Goal: Task Accomplishment & Management: Use online tool/utility

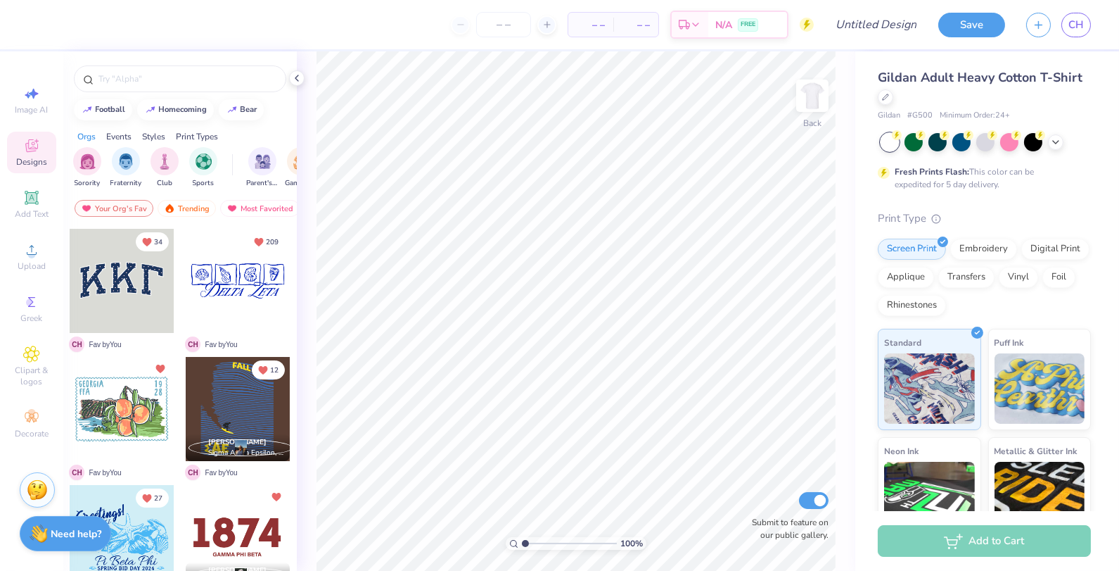
click at [818, 110] on img at bounding box center [813, 96] width 28 height 28
click at [32, 256] on circle at bounding box center [31, 254] width 8 height 8
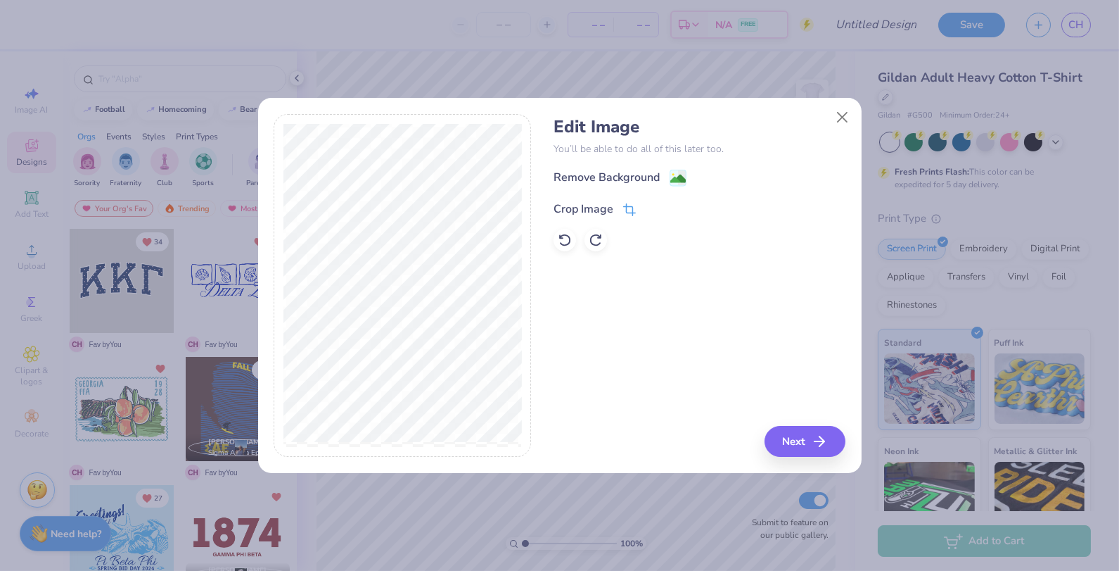
click at [621, 206] on div "Crop Image" at bounding box center [595, 209] width 82 height 17
click at [652, 210] on icon at bounding box center [653, 207] width 8 height 8
click at [665, 181] on div "Remove Background" at bounding box center [620, 179] width 133 height 18
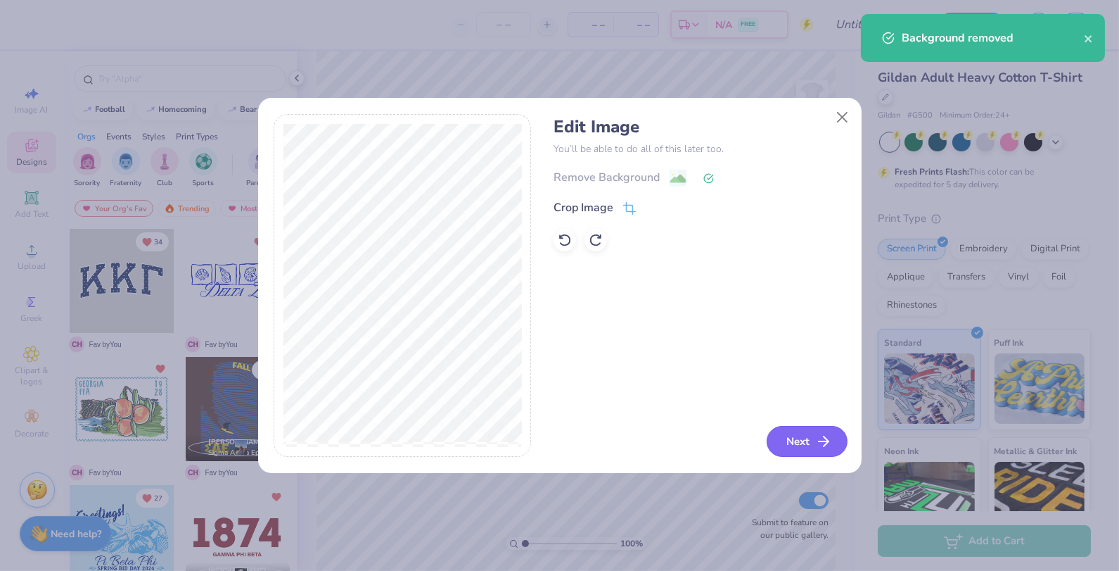
click at [829, 447] on icon "button" at bounding box center [823, 441] width 17 height 17
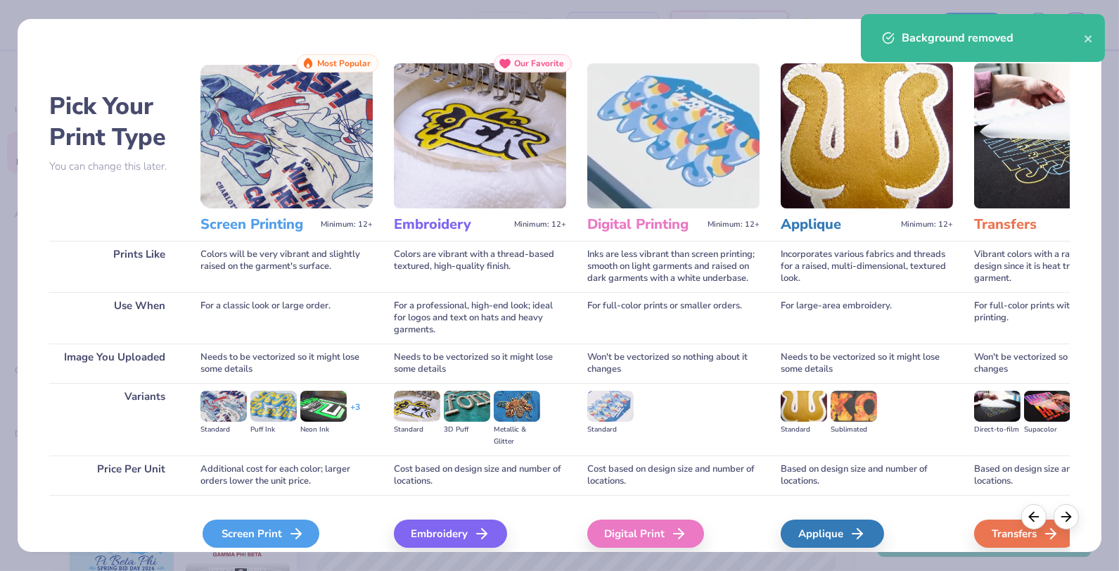
click at [250, 530] on div "Screen Print" at bounding box center [261, 533] width 117 height 28
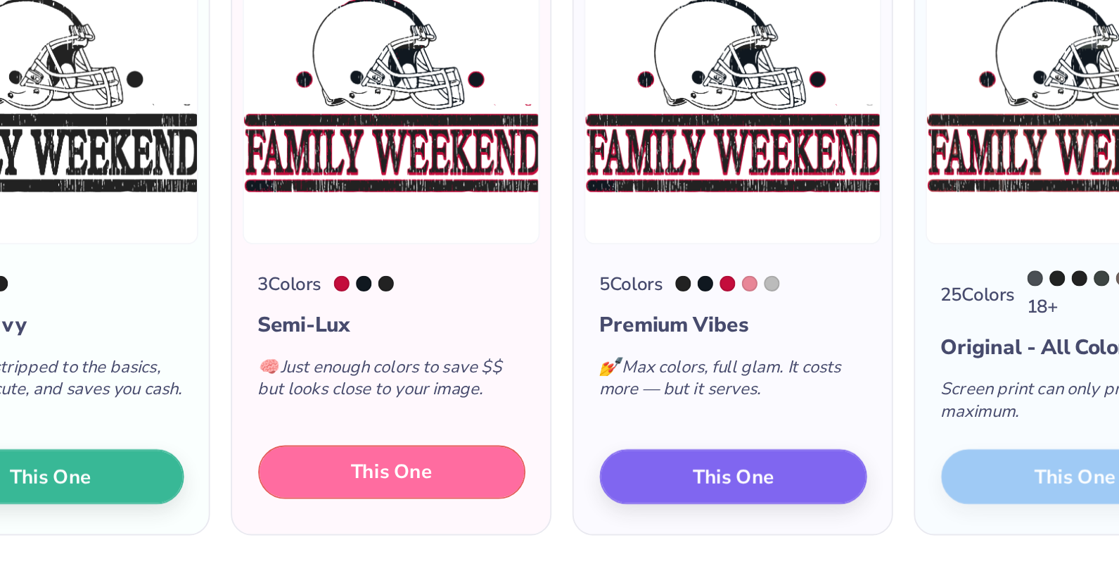
click at [368, 436] on span "This One" at bounding box center [376, 439] width 44 height 16
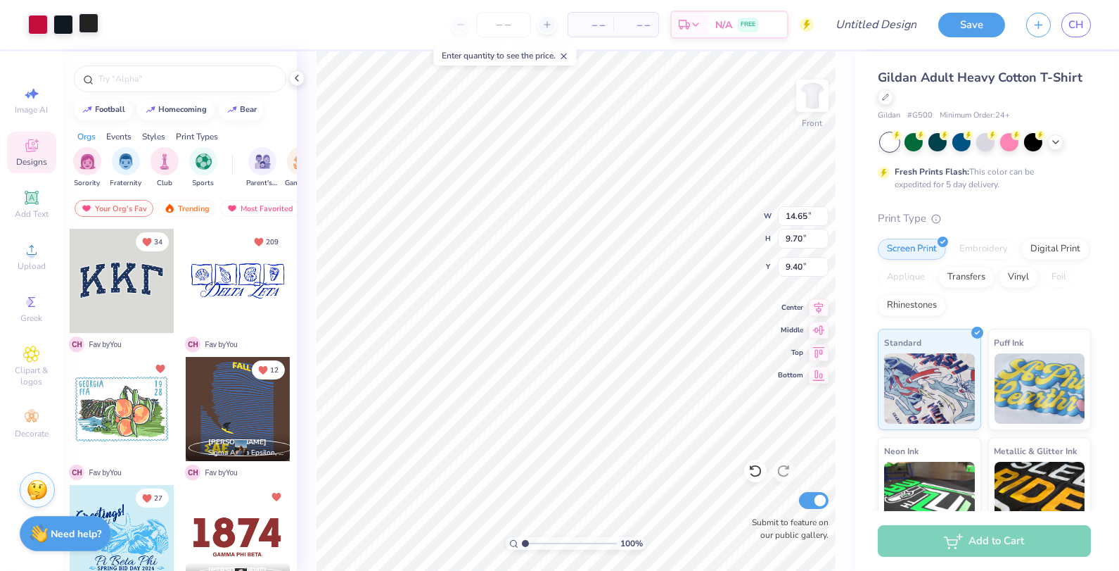
click at [84, 28] on div at bounding box center [89, 23] width 20 height 20
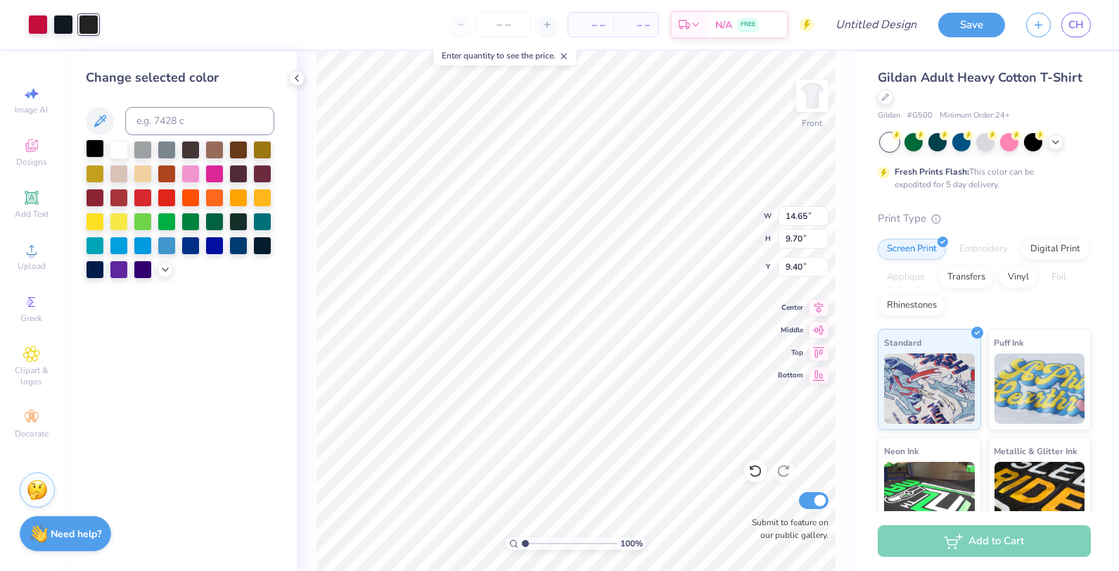
click at [92, 145] on div at bounding box center [95, 148] width 18 height 18
click at [61, 27] on div at bounding box center [63, 23] width 20 height 20
click at [94, 148] on div at bounding box center [95, 148] width 18 height 18
click at [35, 23] on div at bounding box center [38, 23] width 20 height 20
click at [257, 191] on div at bounding box center [262, 196] width 18 height 18
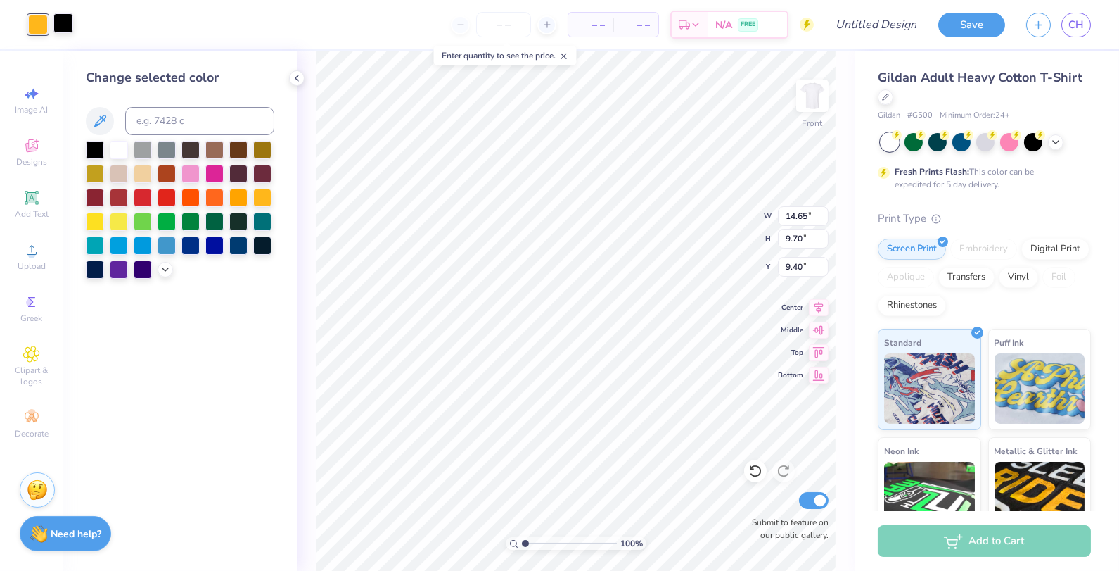
click at [65, 29] on div at bounding box center [63, 23] width 20 height 20
click at [236, 240] on div at bounding box center [238, 244] width 18 height 18
click at [164, 269] on icon at bounding box center [165, 267] width 11 height 11
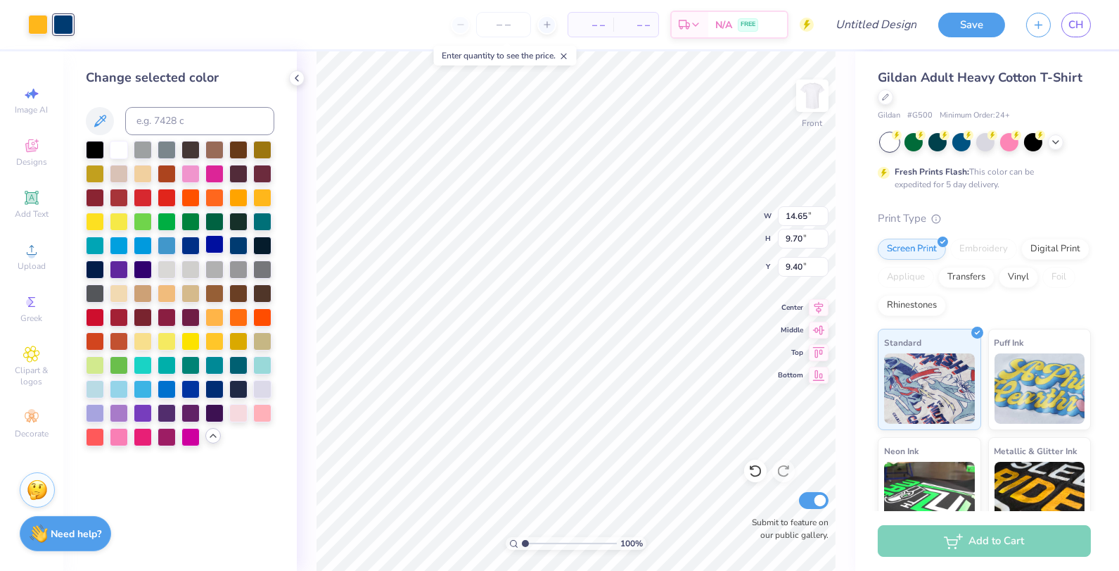
click at [208, 241] on div at bounding box center [214, 244] width 18 height 18
click at [192, 241] on div at bounding box center [191, 244] width 18 height 18
click at [42, 30] on div at bounding box center [38, 23] width 20 height 20
click at [222, 342] on div at bounding box center [214, 340] width 18 height 18
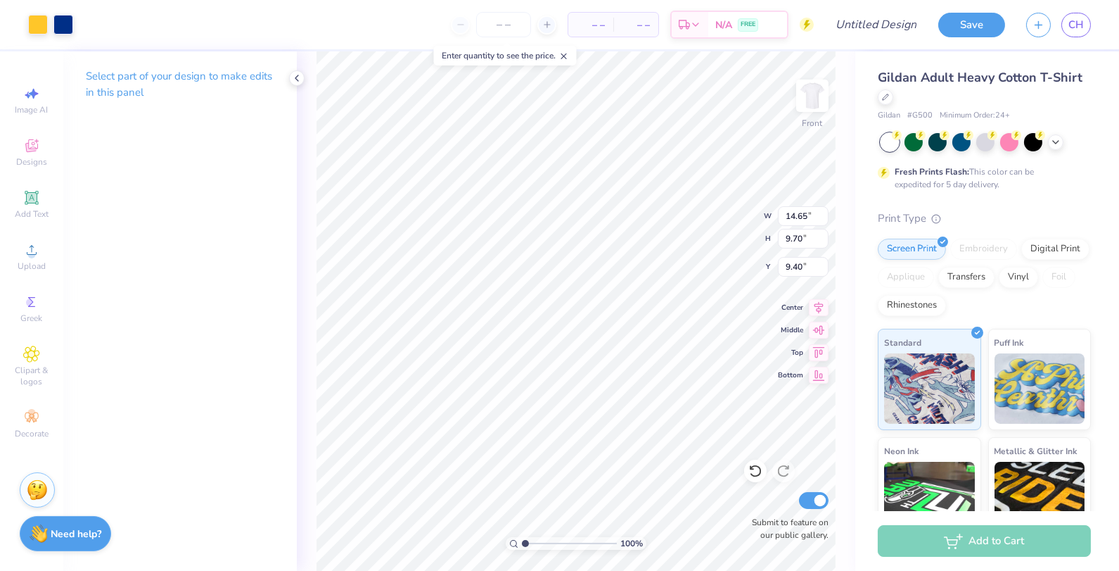
type input "11.93"
type input "7.90"
type input "6.35"
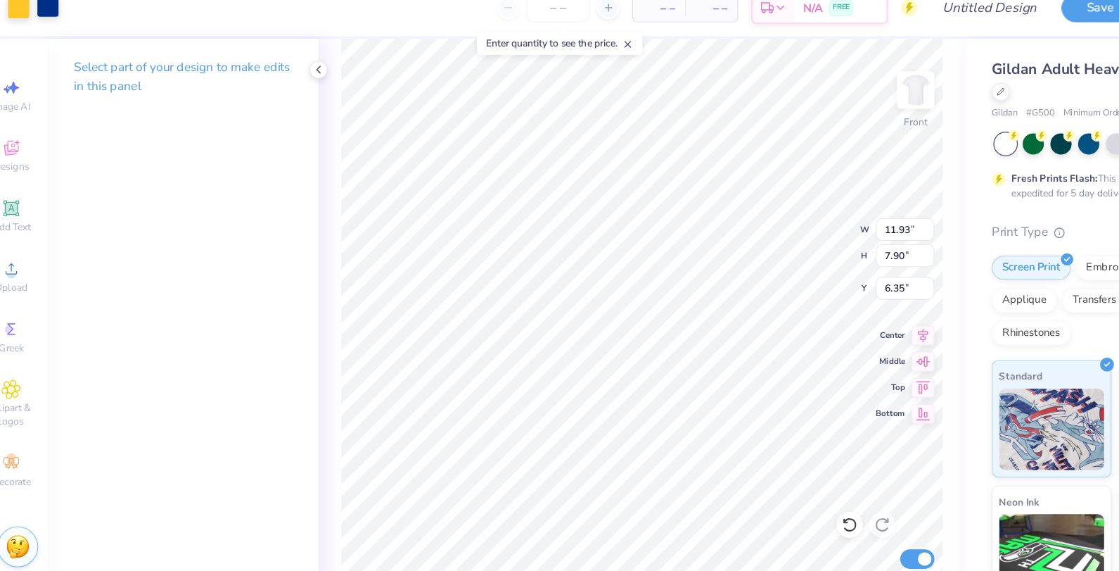
click at [65, 22] on div at bounding box center [63, 23] width 20 height 20
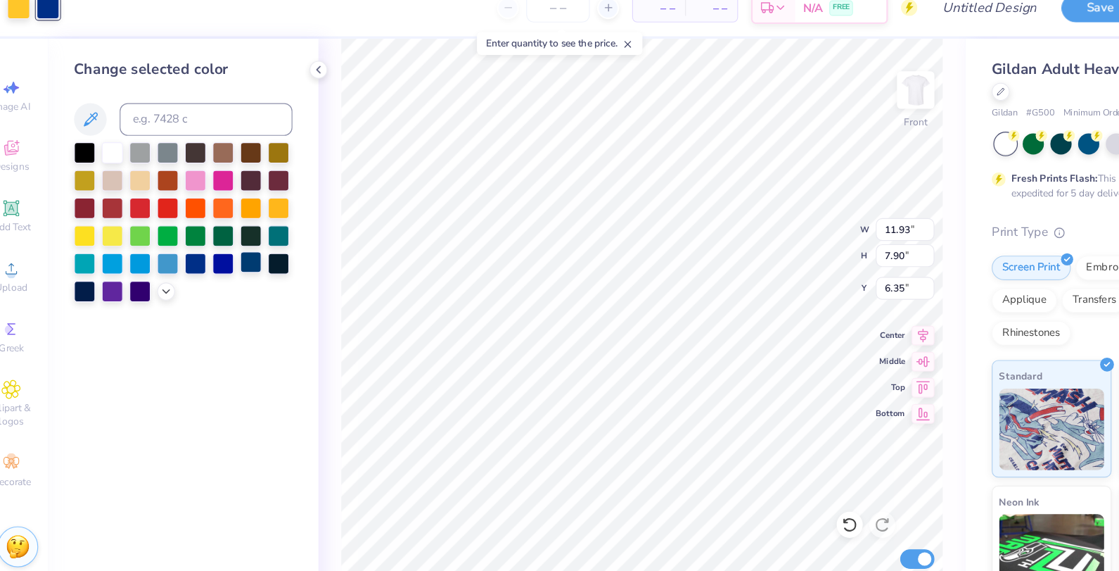
click at [234, 250] on div at bounding box center [238, 244] width 18 height 18
click at [172, 268] on div at bounding box center [165, 267] width 15 height 15
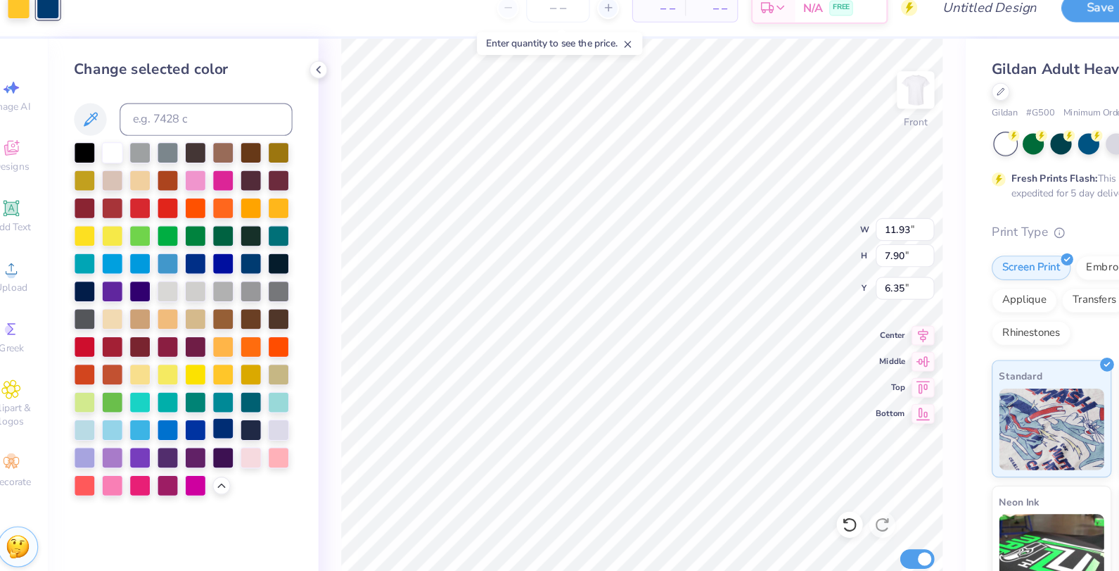
click at [220, 386] on div at bounding box center [214, 387] width 18 height 18
click at [239, 337] on div at bounding box center [238, 340] width 18 height 18
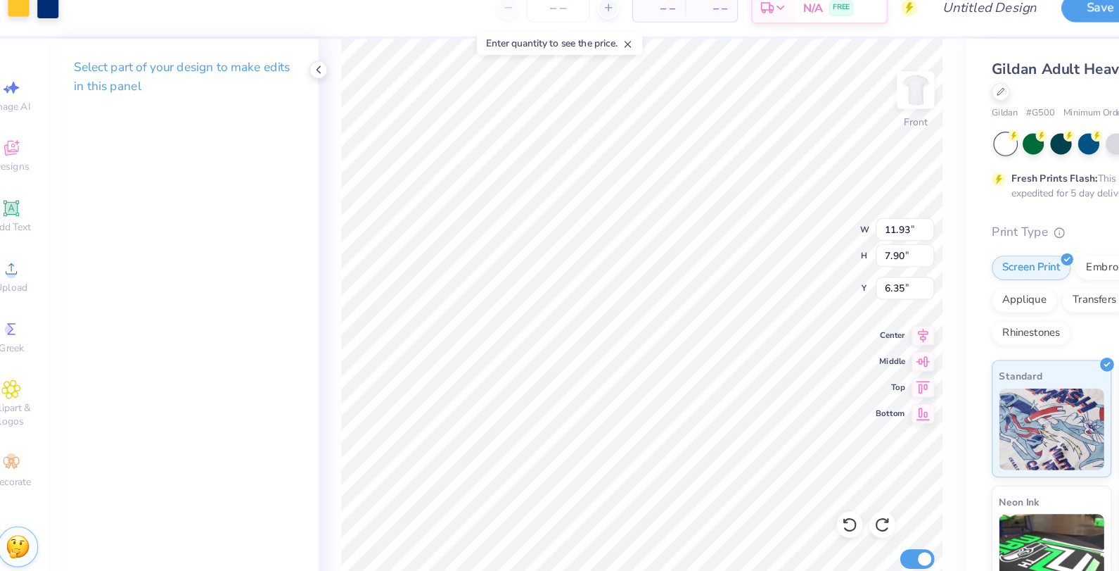
click at [27, 34] on div "Art colors" at bounding box center [36, 24] width 73 height 49
click at [37, 31] on div at bounding box center [38, 23] width 20 height 20
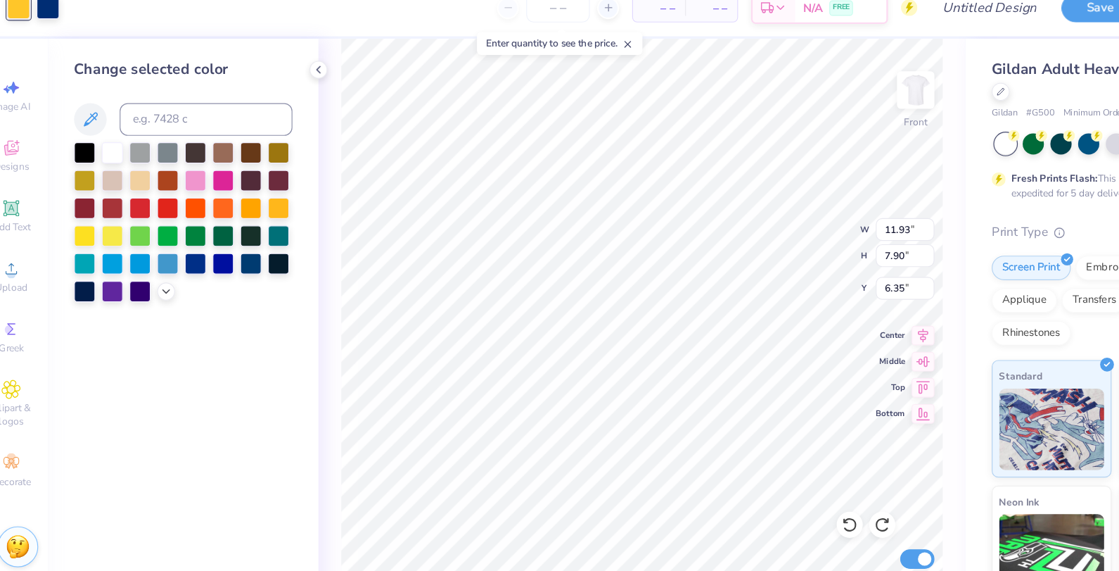
click at [158, 277] on div at bounding box center [180, 210] width 189 height 138
click at [164, 271] on icon at bounding box center [165, 267] width 11 height 11
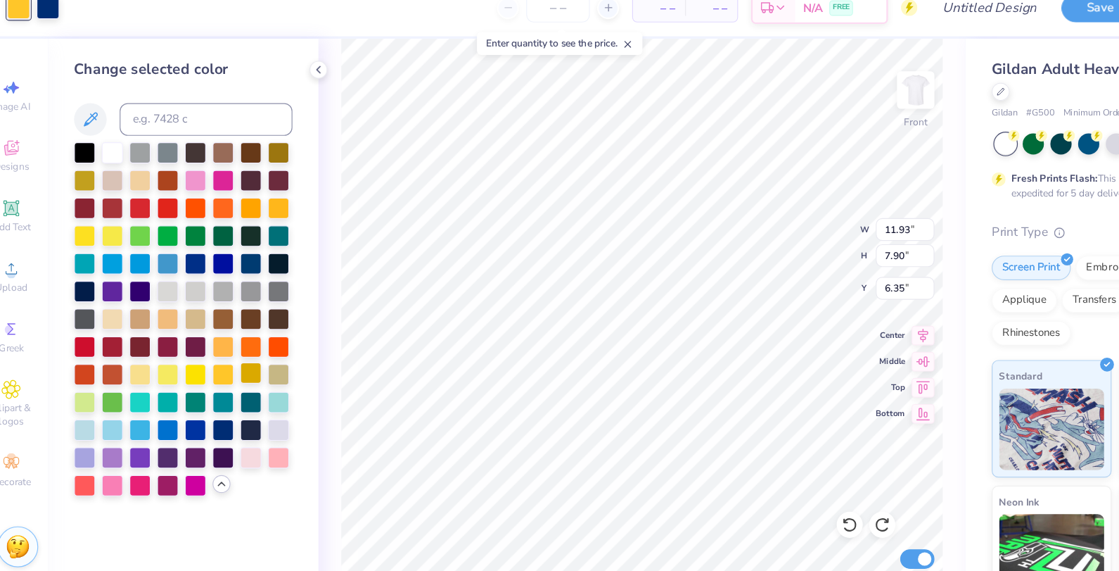
click at [234, 337] on div at bounding box center [238, 340] width 18 height 18
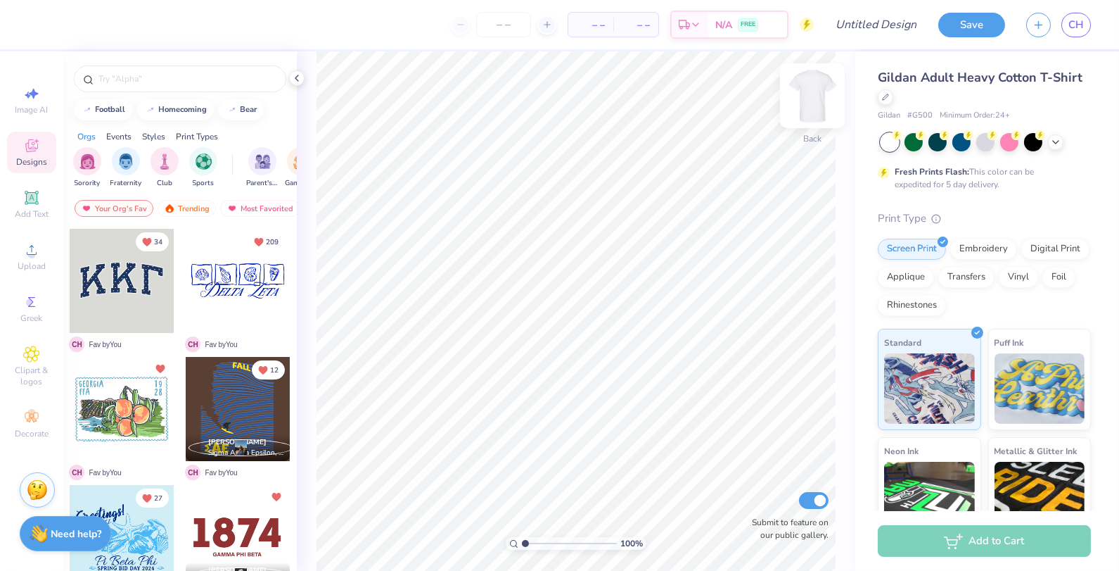
click at [799, 106] on img at bounding box center [812, 96] width 56 height 56
click at [32, 255] on icon at bounding box center [32, 250] width 10 height 10
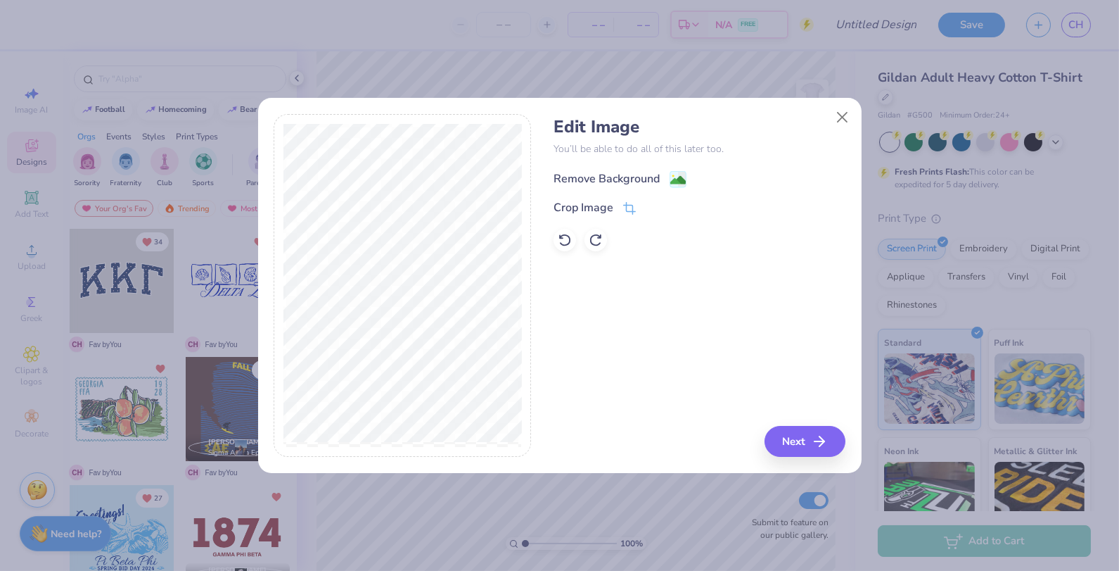
click at [677, 169] on div "Remove Background" at bounding box center [700, 178] width 292 height 18
click at [631, 206] on icon at bounding box center [629, 209] width 13 height 13
click at [647, 208] on button at bounding box center [653, 207] width 15 height 15
click at [676, 178] on image at bounding box center [677, 179] width 15 height 15
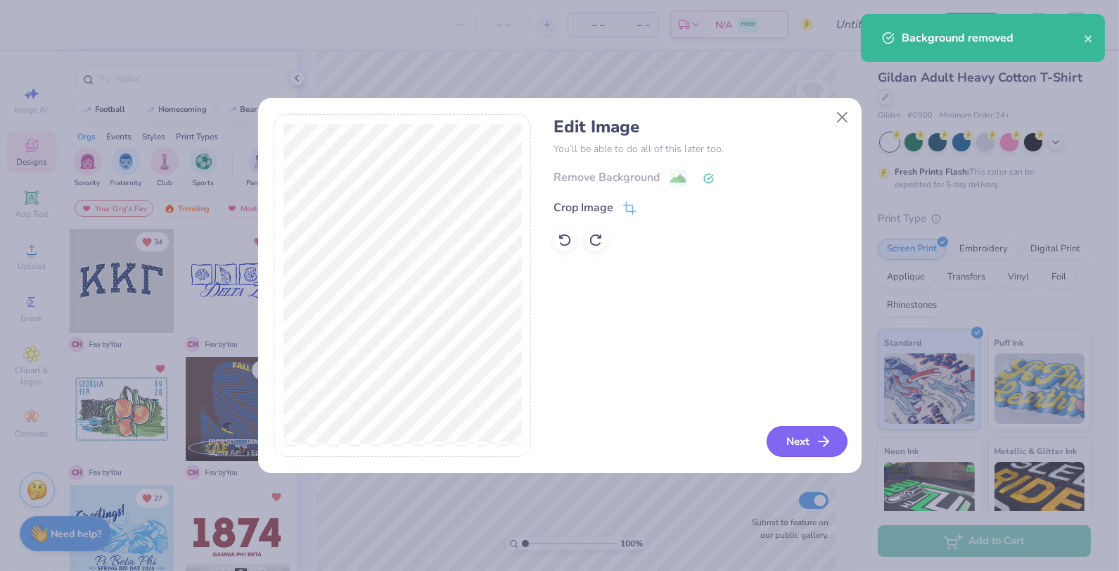
click at [808, 450] on button "Next" at bounding box center [807, 441] width 81 height 31
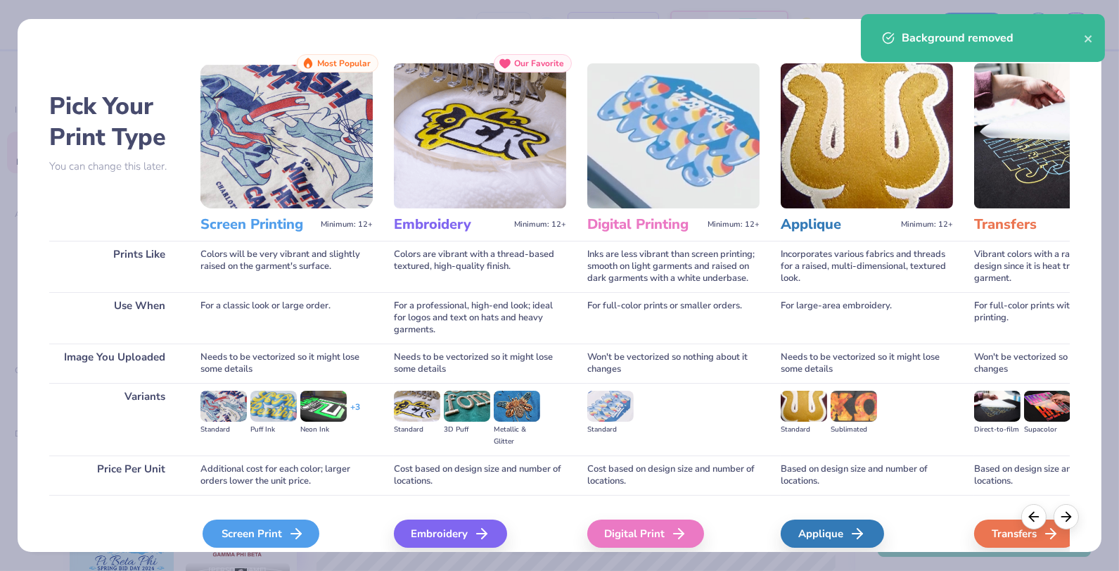
click at [289, 545] on div "Screen Print" at bounding box center [261, 533] width 117 height 28
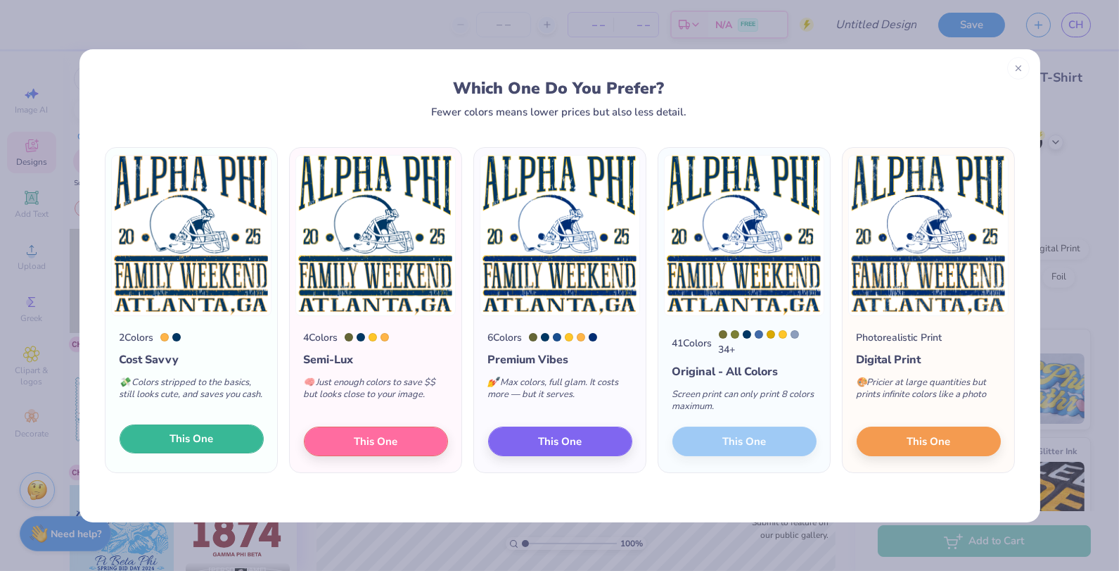
click at [191, 443] on span "This One" at bounding box center [192, 439] width 44 height 16
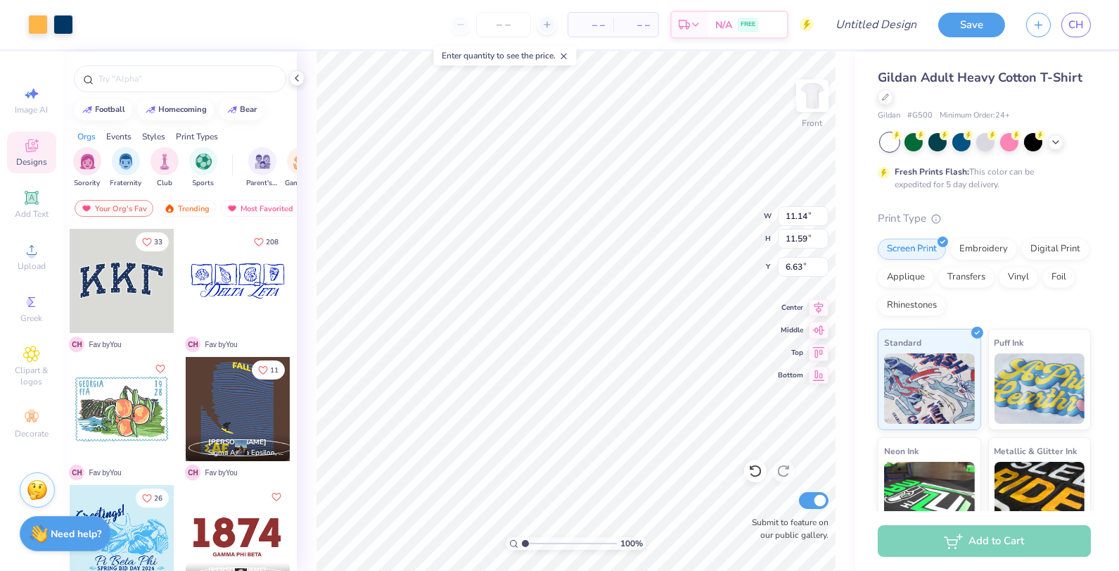
type input "11.14"
type input "11.59"
type input "3.36"
type input "12.64"
type input "13.14"
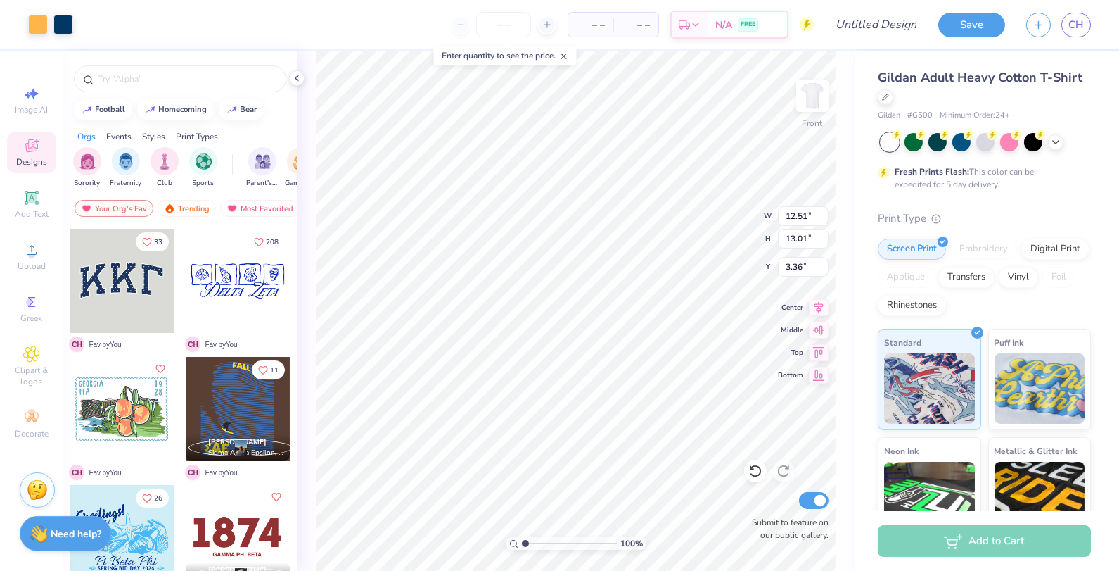
type input "12.51"
type input "13.01"
type input "3.68"
click at [884, 101] on div at bounding box center [885, 95] width 15 height 15
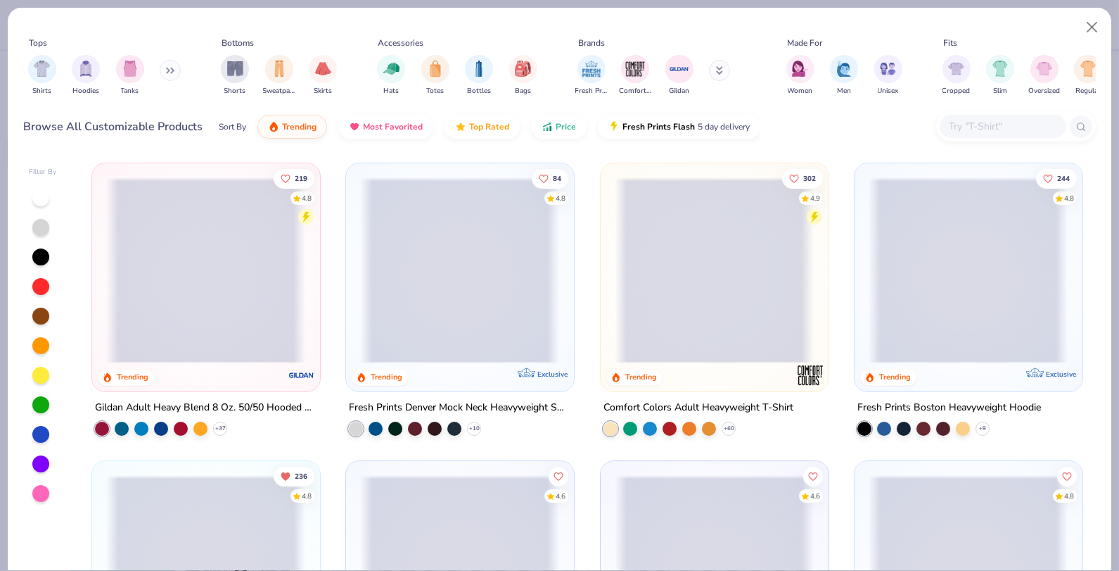
click at [155, 68] on div "Shirts Hoodies Tanks" at bounding box center [105, 75] width 162 height 52
click at [170, 70] on icon at bounding box center [170, 70] width 8 height 7
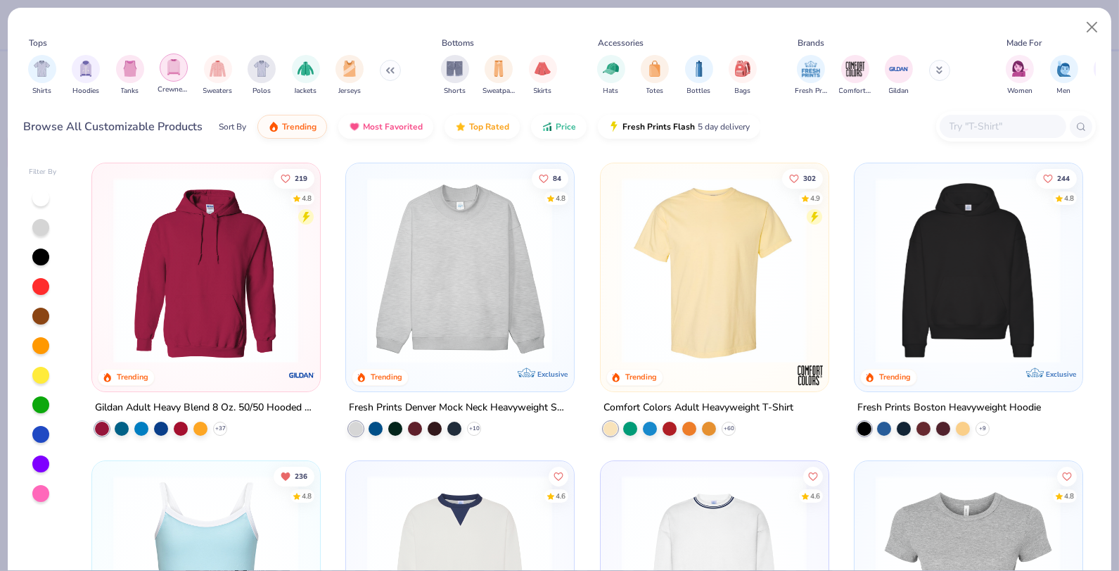
click at [174, 68] on img "filter for Crewnecks" at bounding box center [173, 67] width 15 height 16
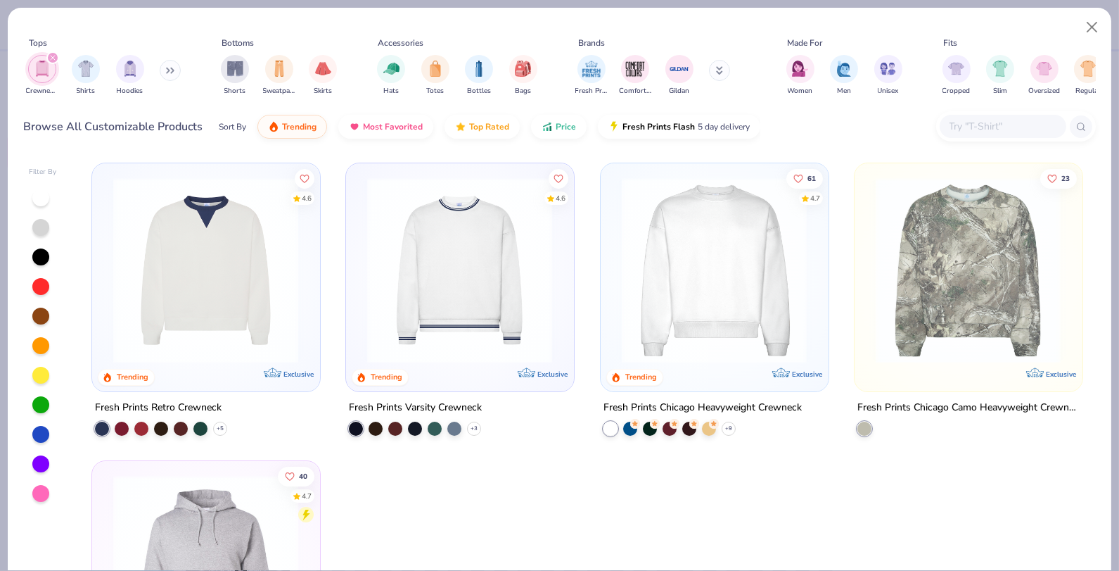
click at [167, 66] on button at bounding box center [170, 70] width 21 height 21
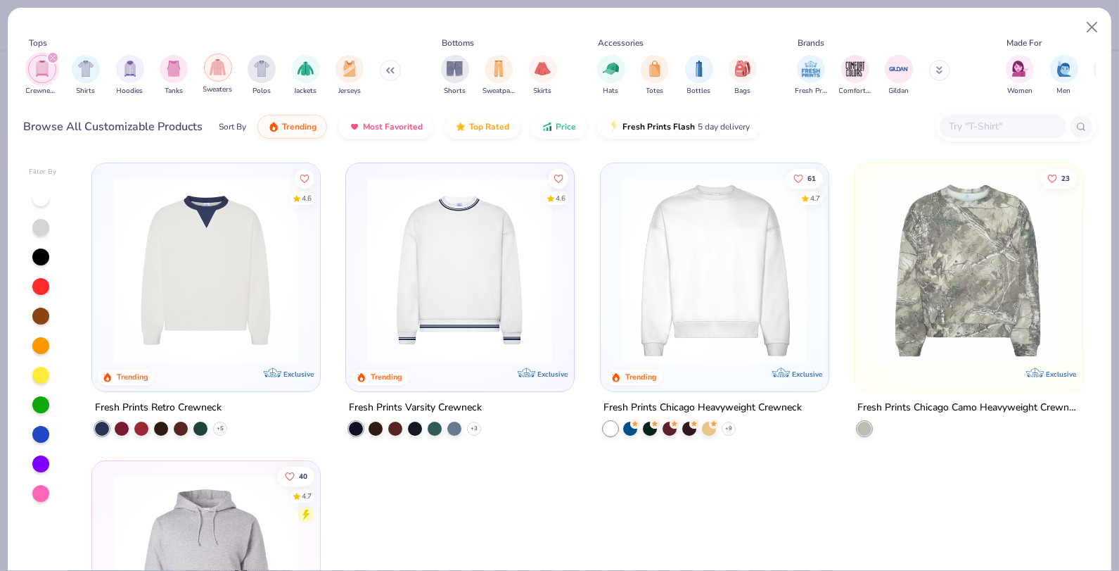
click at [219, 74] on img "filter for Sweaters" at bounding box center [218, 67] width 16 height 16
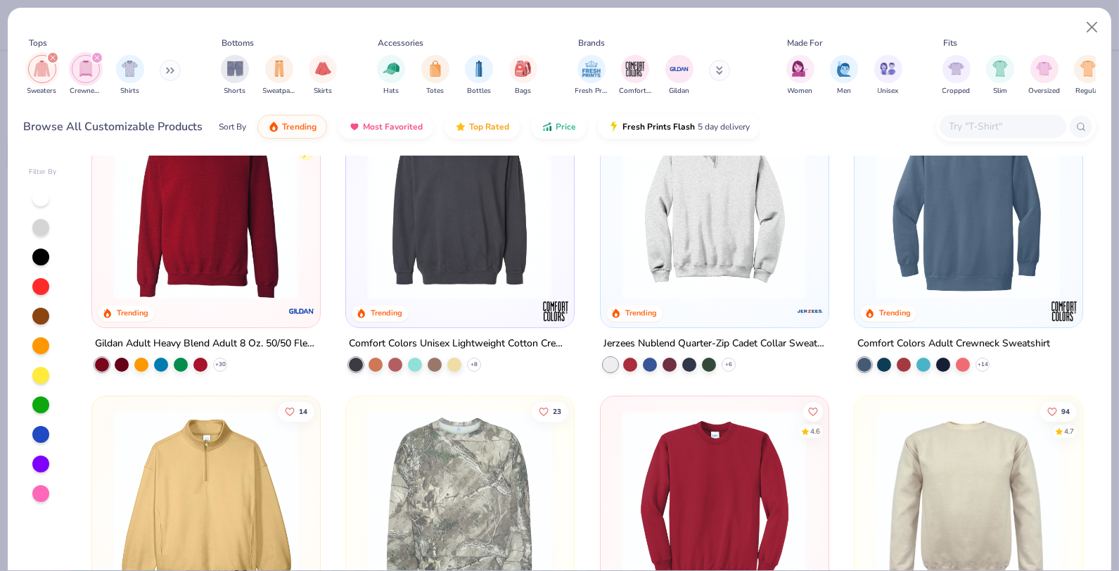
scroll to position [352, 0]
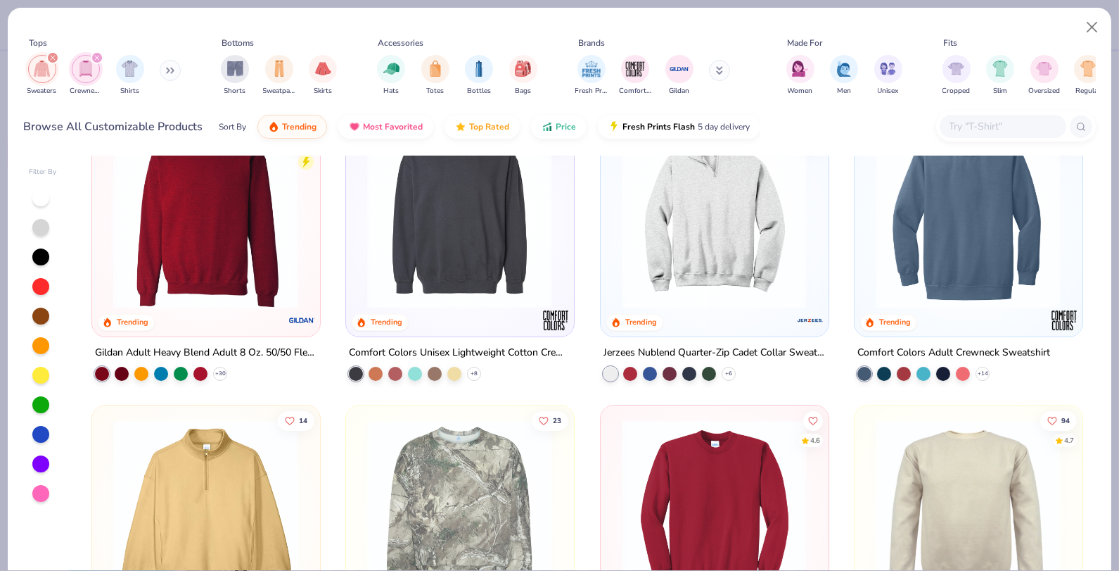
click at [278, 278] on img at bounding box center [205, 215] width 199 height 186
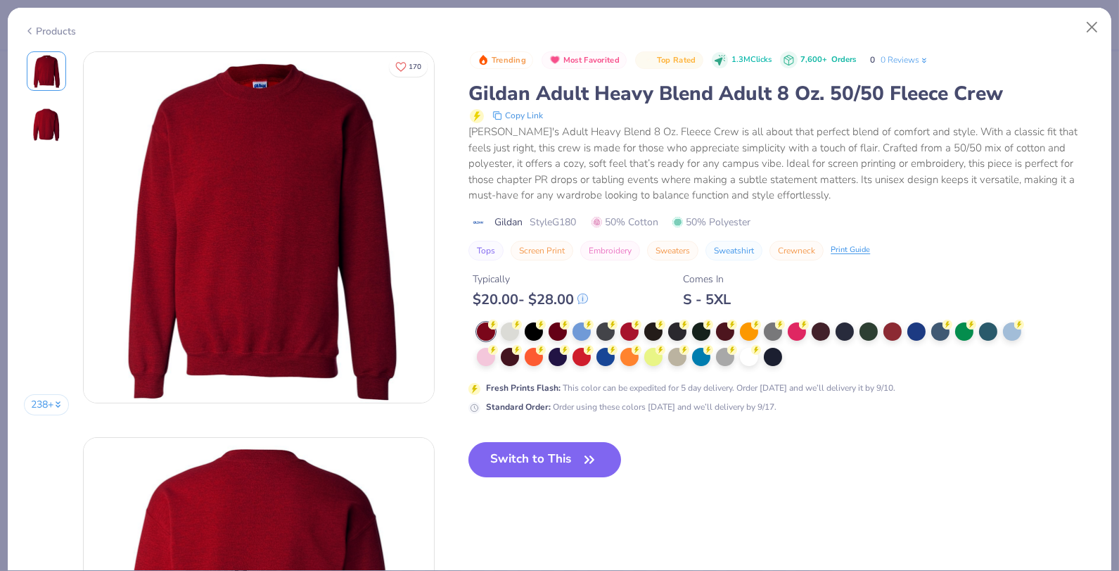
click at [607, 359] on div at bounding box center [606, 357] width 18 height 18
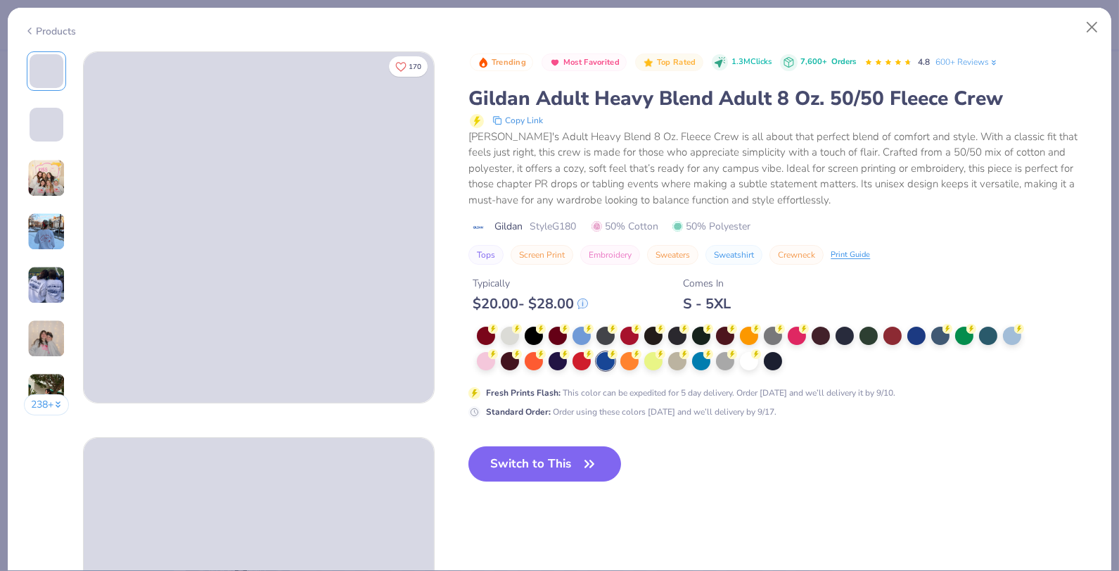
click at [753, 357] on icon at bounding box center [756, 354] width 10 height 10
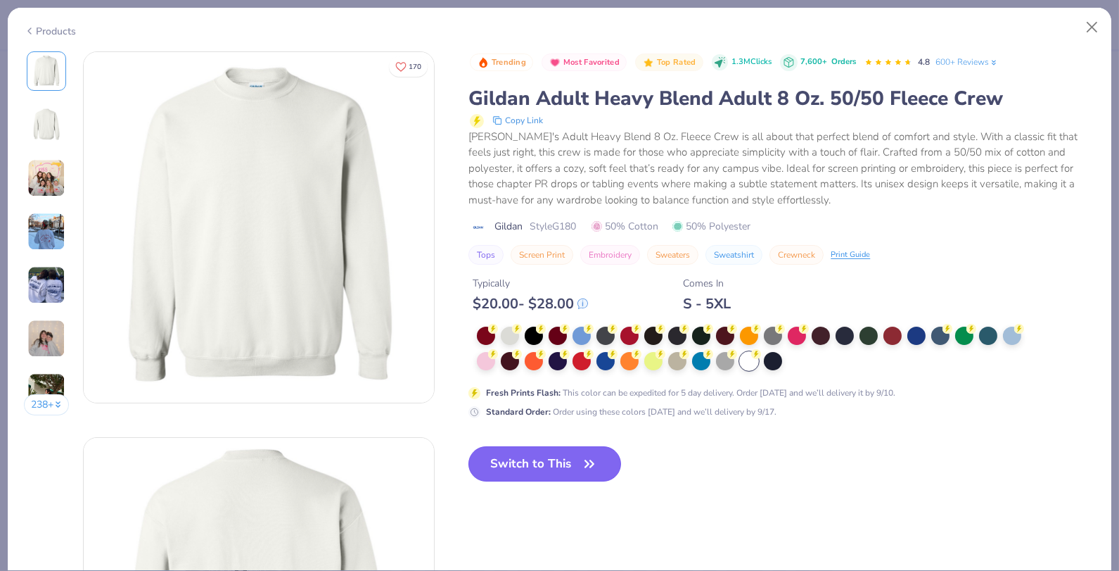
click at [546, 476] on button "Switch to This" at bounding box center [545, 463] width 153 height 35
click at [555, 463] on button "Switch to This" at bounding box center [545, 463] width 153 height 35
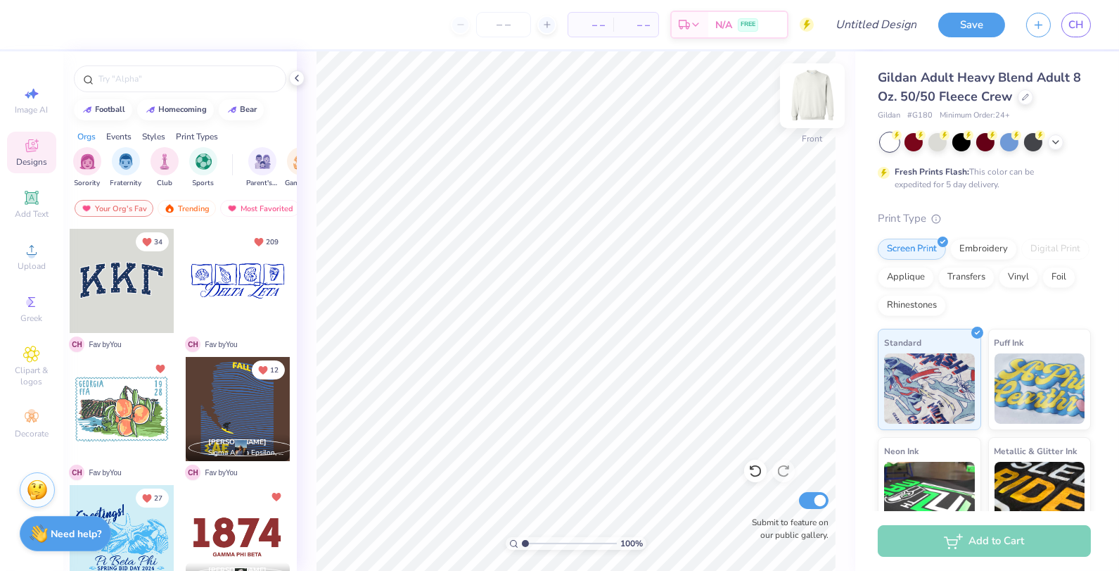
click at [801, 95] on img at bounding box center [812, 96] width 56 height 56
type input "13.14"
type input "13.67"
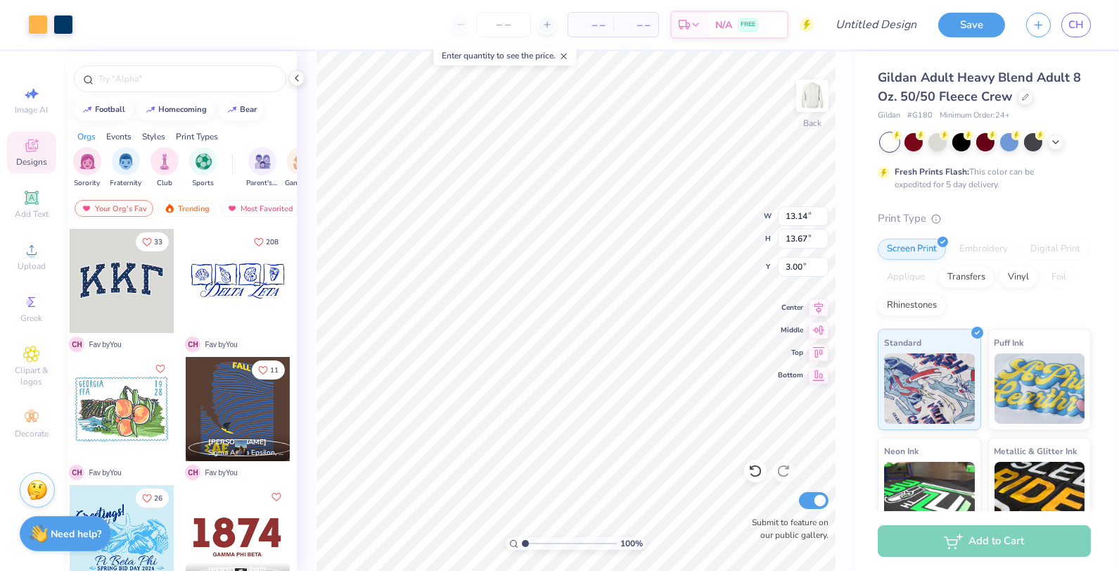
type input "3.00"
click at [509, 20] on input "number" at bounding box center [503, 24] width 55 height 25
type input "2"
type input "30"
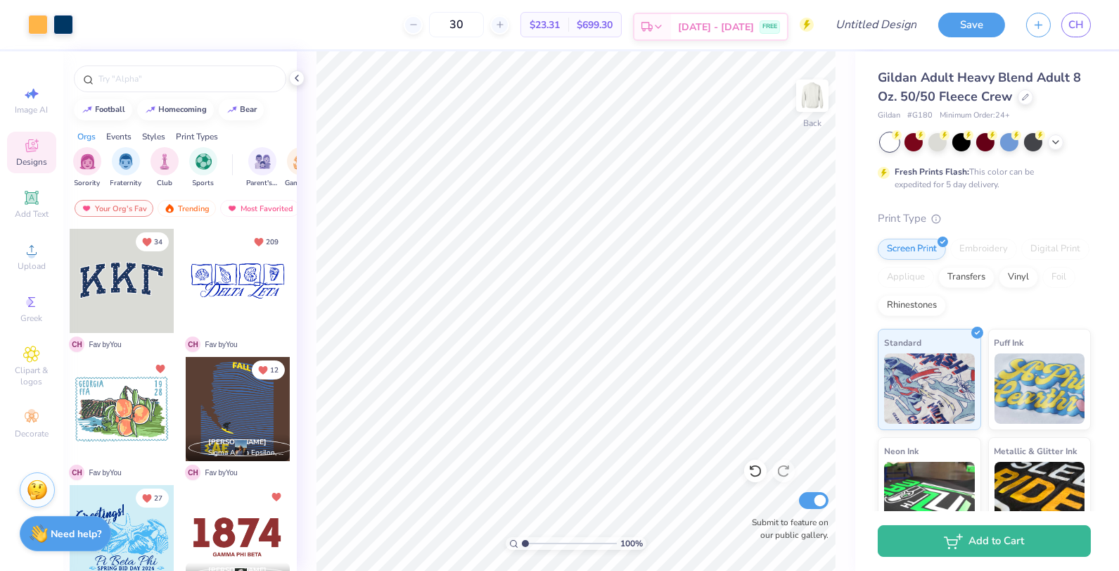
click at [718, 15] on div "Sep 14 - 17 FREE" at bounding box center [729, 26] width 116 height 25
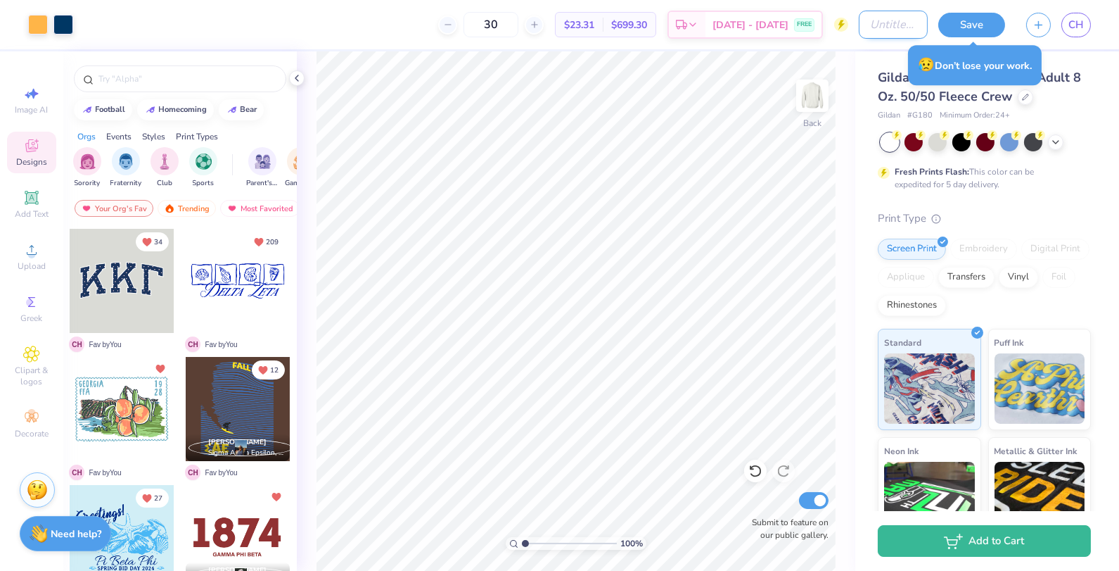
click at [881, 32] on input "Design Title" at bounding box center [893, 25] width 69 height 28
type input "APHI FAMILY WEEKEND"
click at [974, 29] on button "Save" at bounding box center [972, 25] width 67 height 25
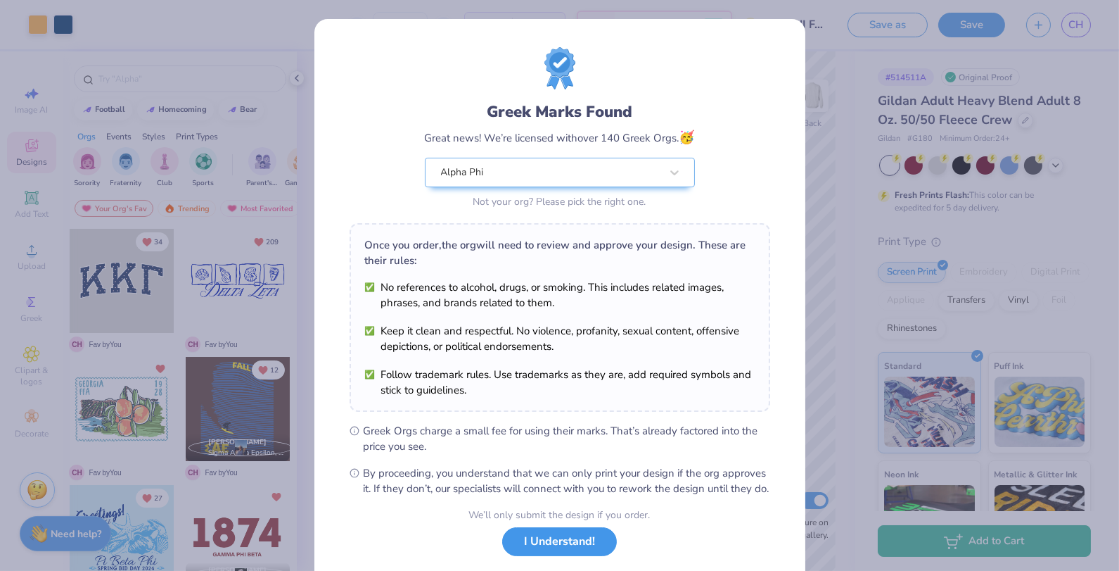
click at [570, 556] on button "I Understand!" at bounding box center [559, 541] width 115 height 29
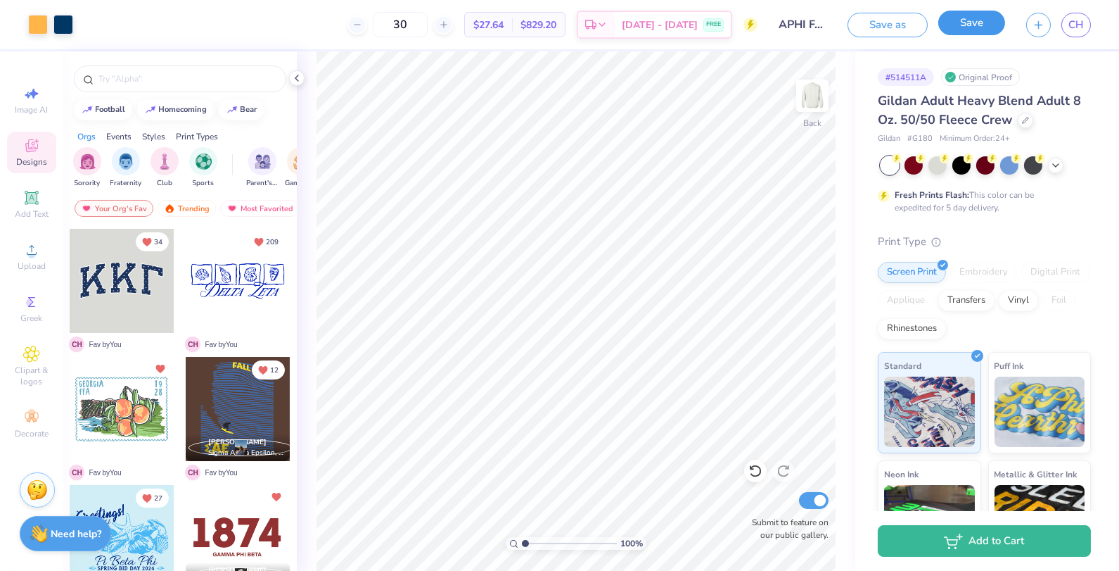
click at [985, 30] on button "Save" at bounding box center [972, 23] width 67 height 25
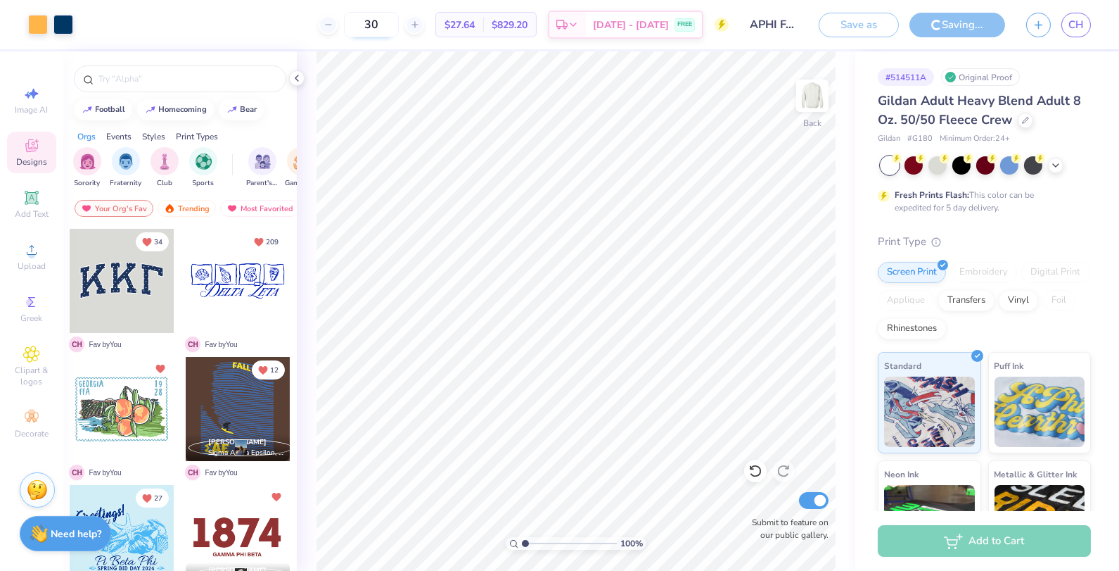
click at [399, 28] on input "30" at bounding box center [371, 24] width 55 height 25
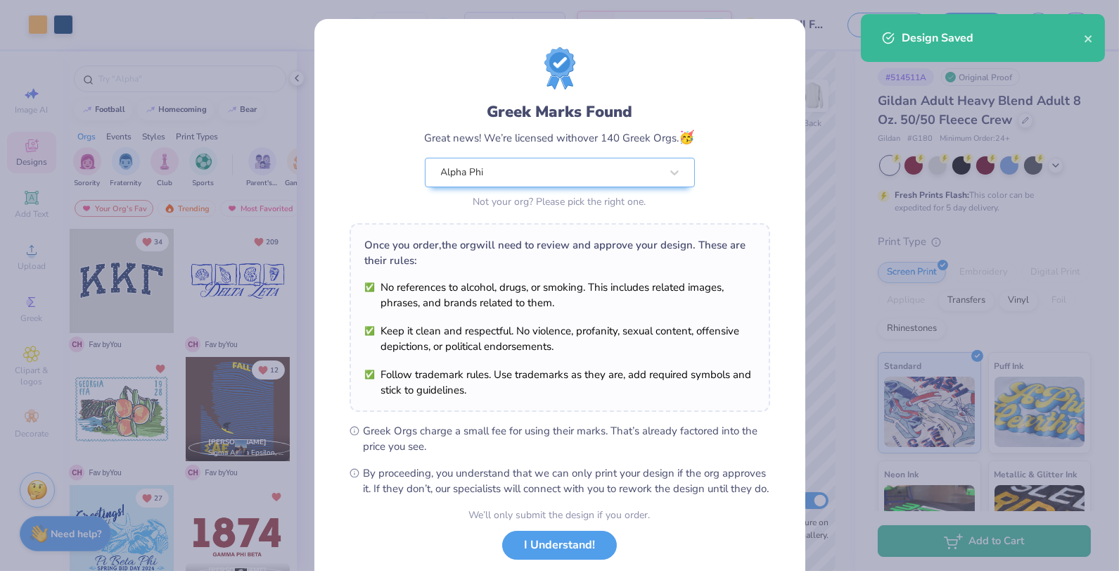
scroll to position [85, 0]
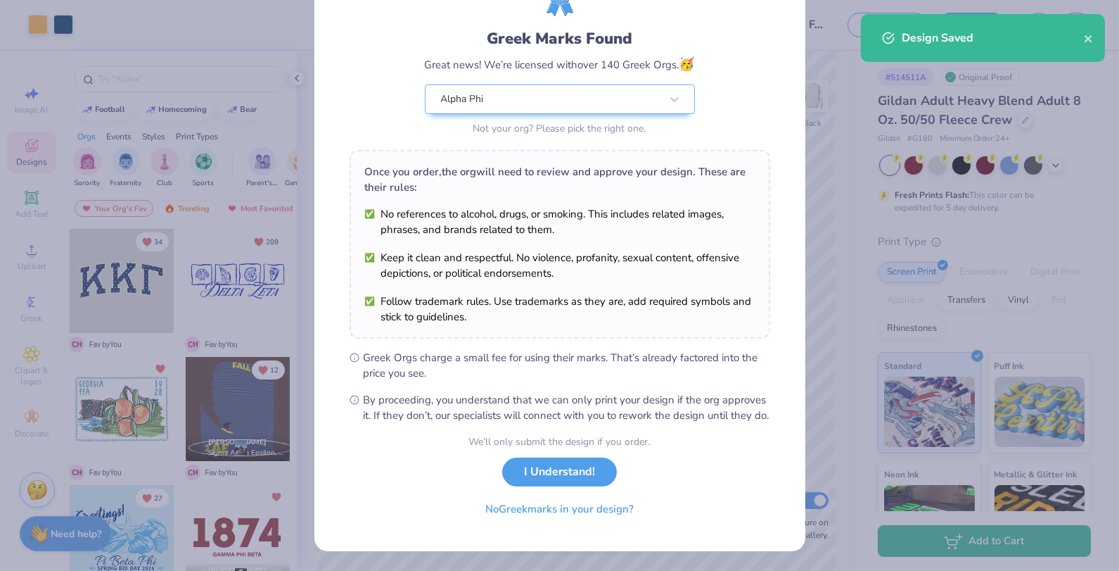
click at [537, 474] on button "I Understand!" at bounding box center [559, 471] width 115 height 29
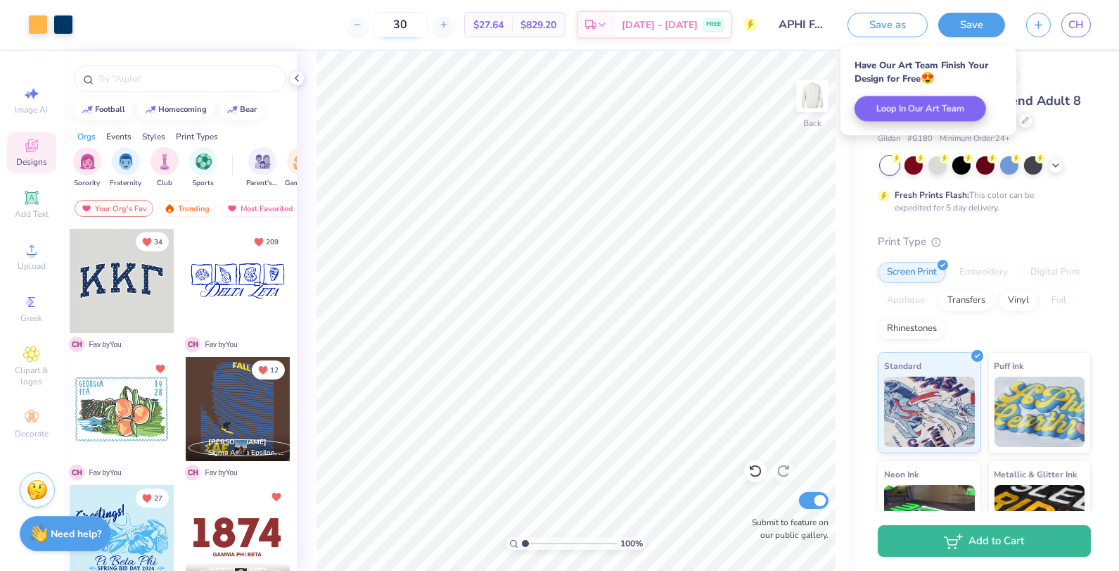
click at [424, 23] on input "30" at bounding box center [400, 24] width 55 height 25
click at [424, 22] on input "30" at bounding box center [400, 24] width 55 height 25
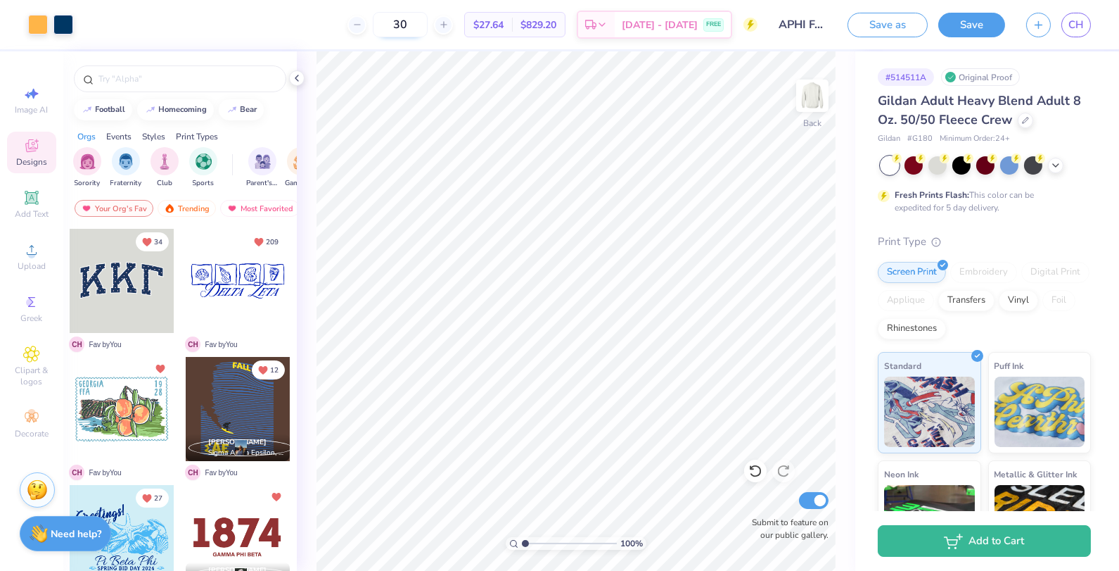
click at [428, 30] on input "30" at bounding box center [400, 24] width 55 height 25
type input "50"
click at [648, 22] on span "Sep 14 - 17" at bounding box center [660, 27] width 76 height 15
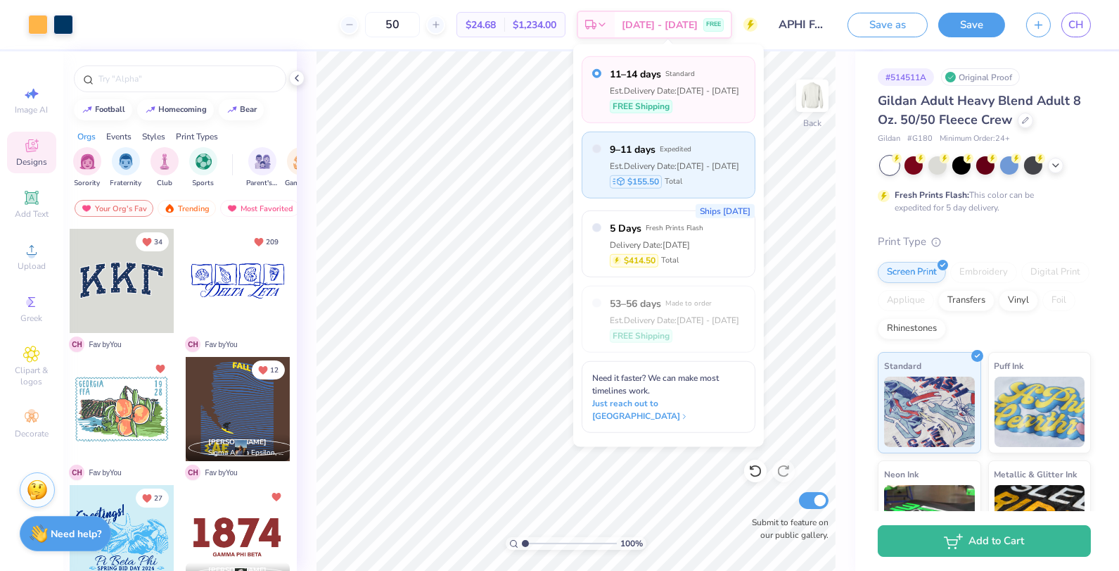
click at [685, 160] on div "Est. Delivery Date: Sep 12 - 14" at bounding box center [674, 165] width 129 height 13
radio input "false"
radio input "true"
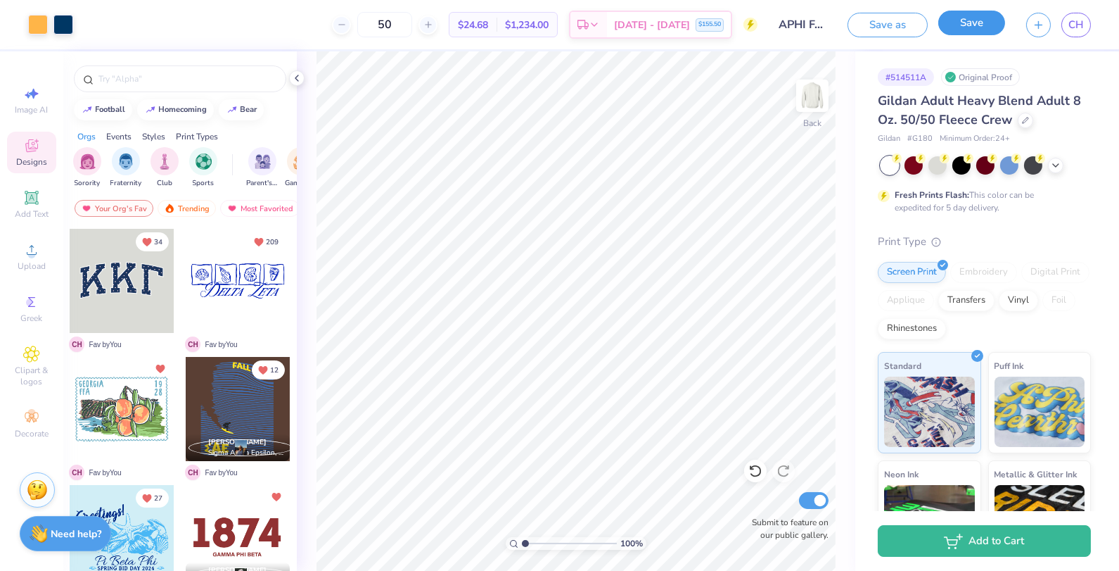
click at [972, 30] on button "Save" at bounding box center [972, 23] width 67 height 25
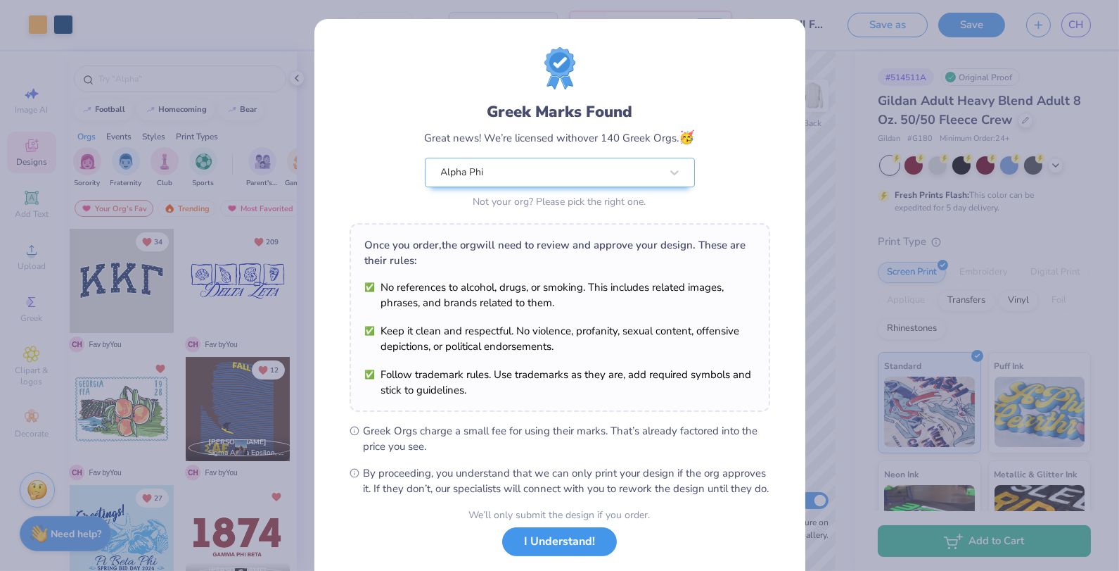
click at [542, 554] on button "I Understand!" at bounding box center [559, 541] width 115 height 29
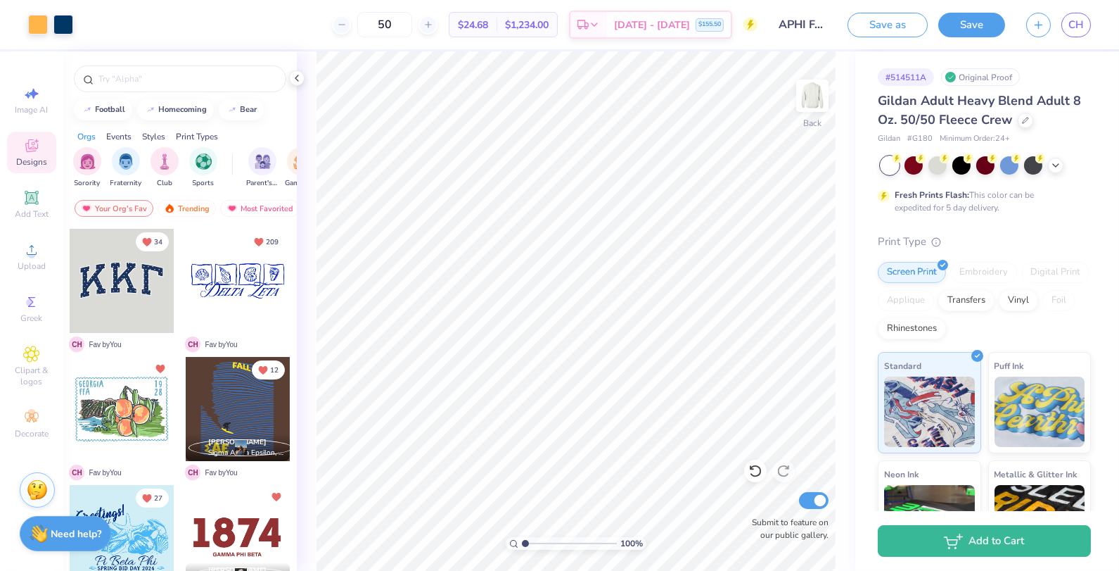
click at [1091, 25] on div "Save as Save CH" at bounding box center [984, 24] width 272 height 49
click at [1082, 24] on span "CH" at bounding box center [1076, 25] width 15 height 16
